Goal: Task Accomplishment & Management: Manage account settings

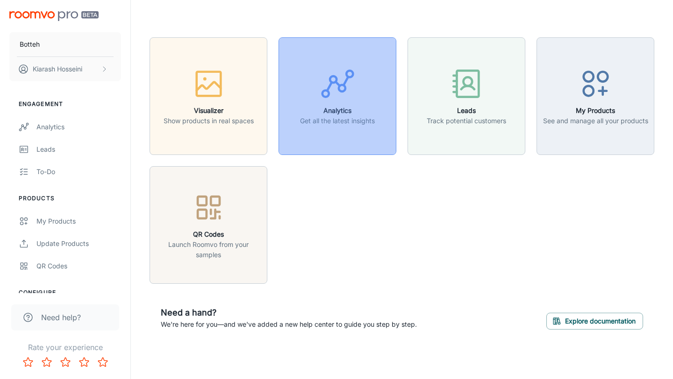
click at [359, 140] on button "Analytics Get all the latest insights" at bounding box center [337, 96] width 118 height 118
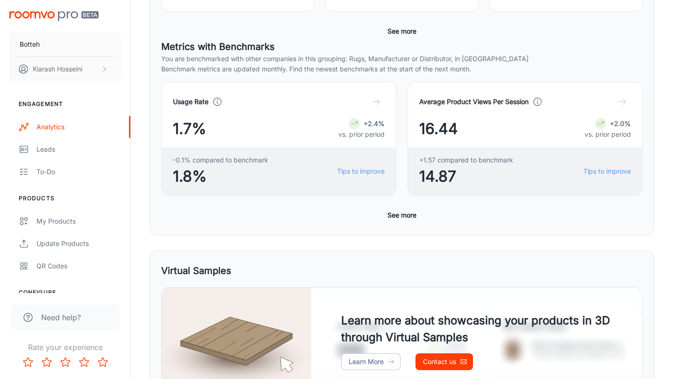
scroll to position [241, 0]
click at [405, 220] on button "See more" at bounding box center [402, 215] width 36 height 17
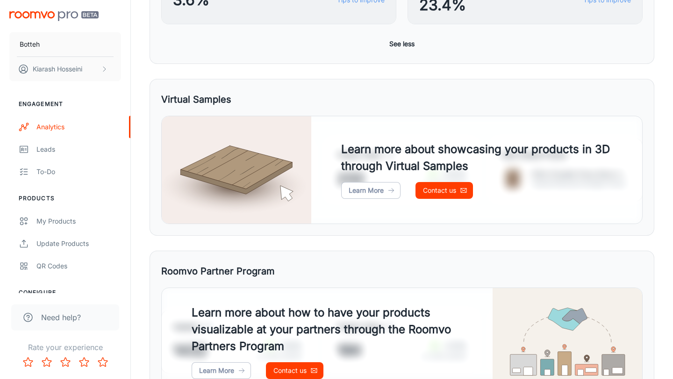
scroll to position [712, 0]
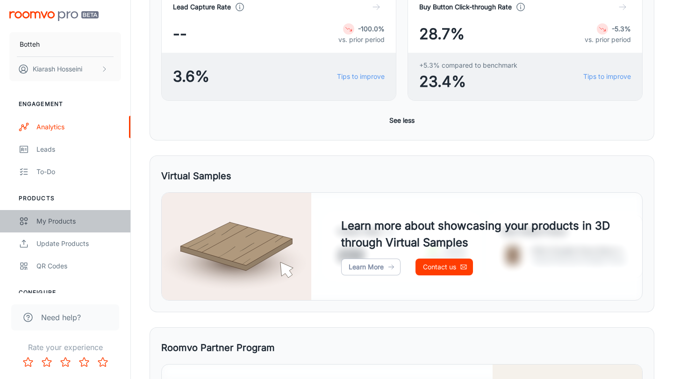
click at [76, 222] on div "My Products" at bounding box center [78, 221] width 85 height 10
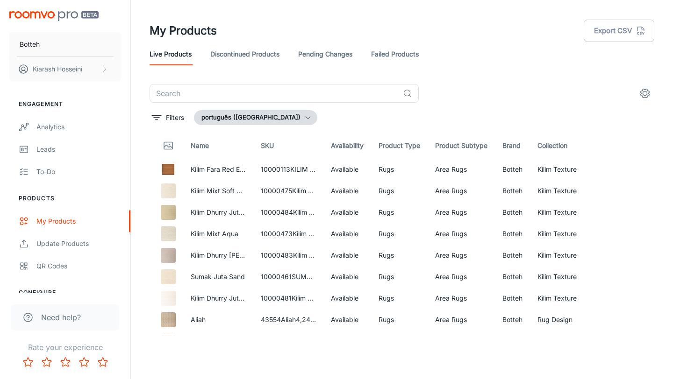
click at [273, 54] on link "Discontinued Products" at bounding box center [244, 54] width 69 height 22
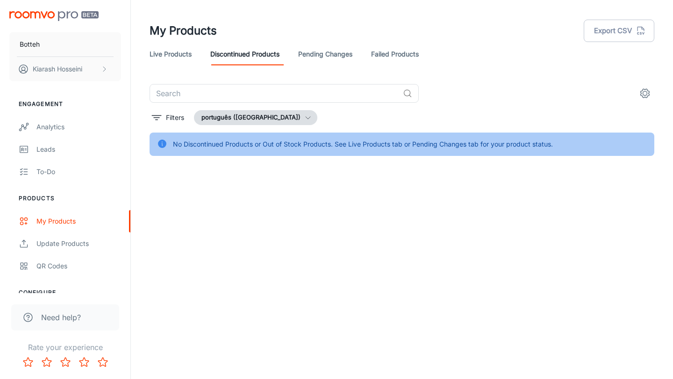
click at [317, 54] on link "Pending Changes" at bounding box center [325, 54] width 54 height 22
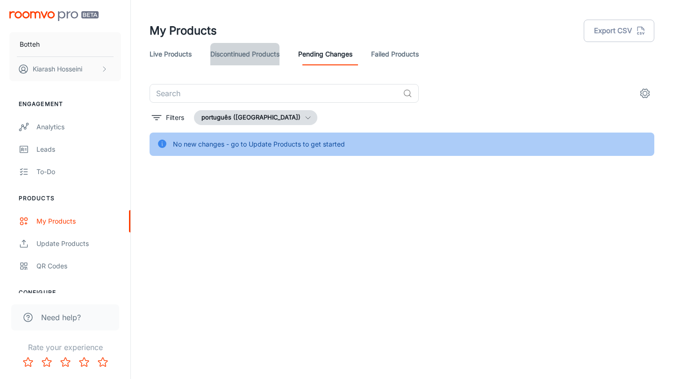
click at [276, 57] on link "Discontinued Products" at bounding box center [244, 54] width 69 height 22
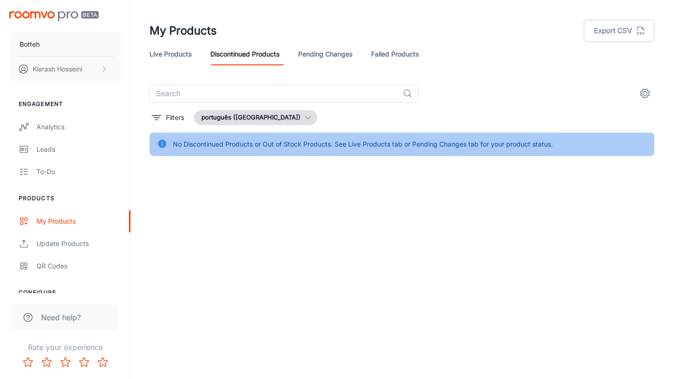
click at [168, 49] on link "Live Products" at bounding box center [171, 54] width 42 height 22
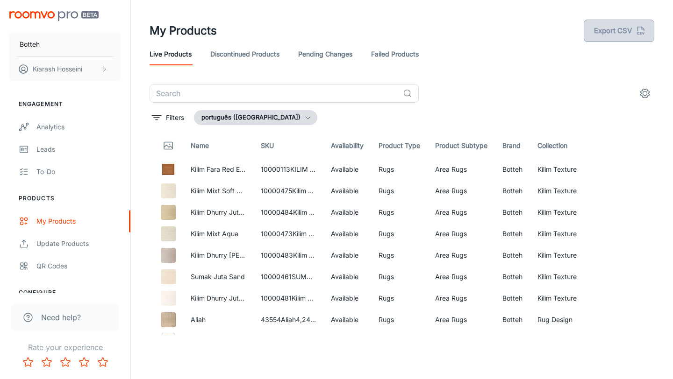
click at [627, 31] on button "Export CSV" at bounding box center [619, 31] width 71 height 22
